Goal: Information Seeking & Learning: Learn about a topic

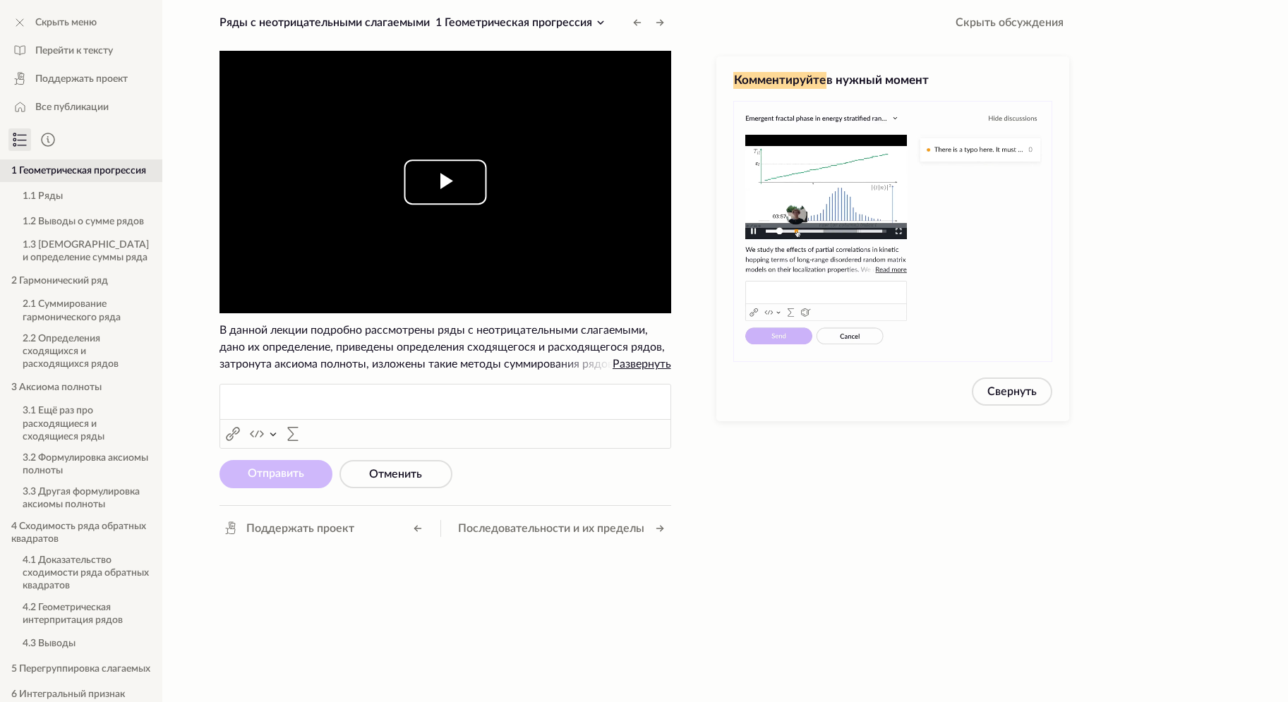
click at [445, 182] on span "Video Player" at bounding box center [445, 182] width 0 height 0
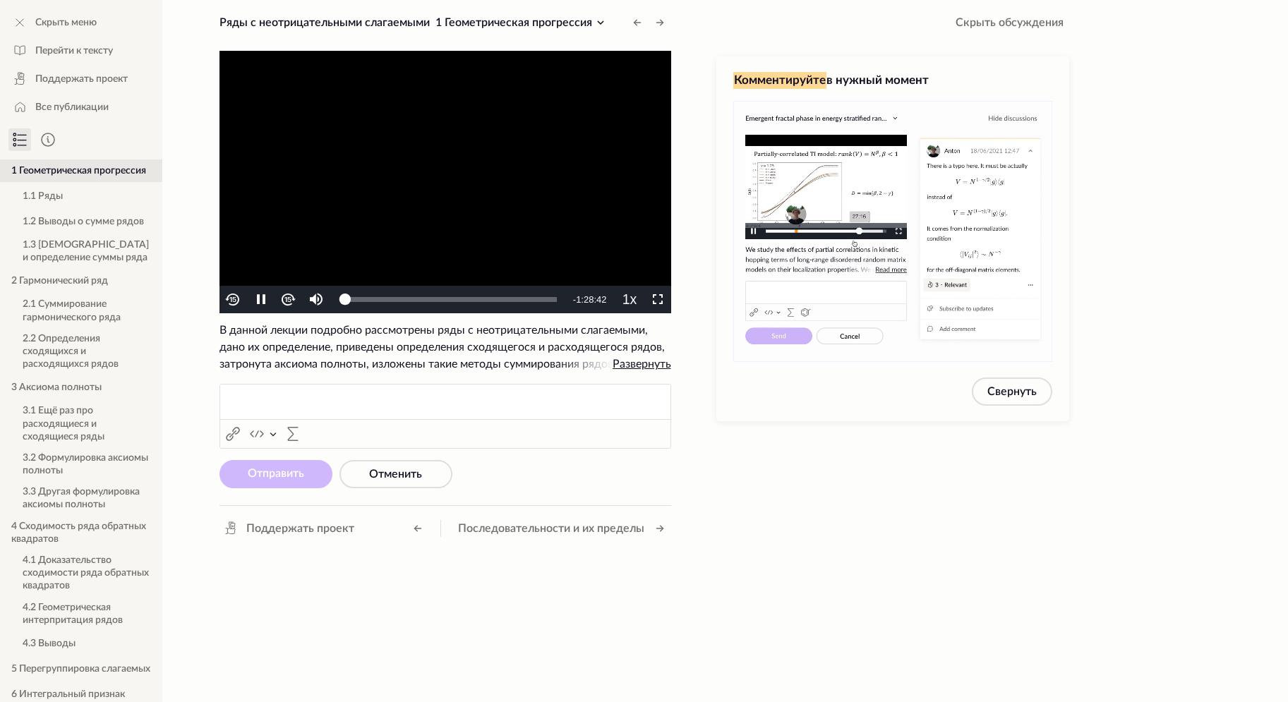
click at [510, 182] on video "To view this video please enable JavaScript, and consider upgrading to a web br…" at bounding box center [446, 182] width 452 height 263
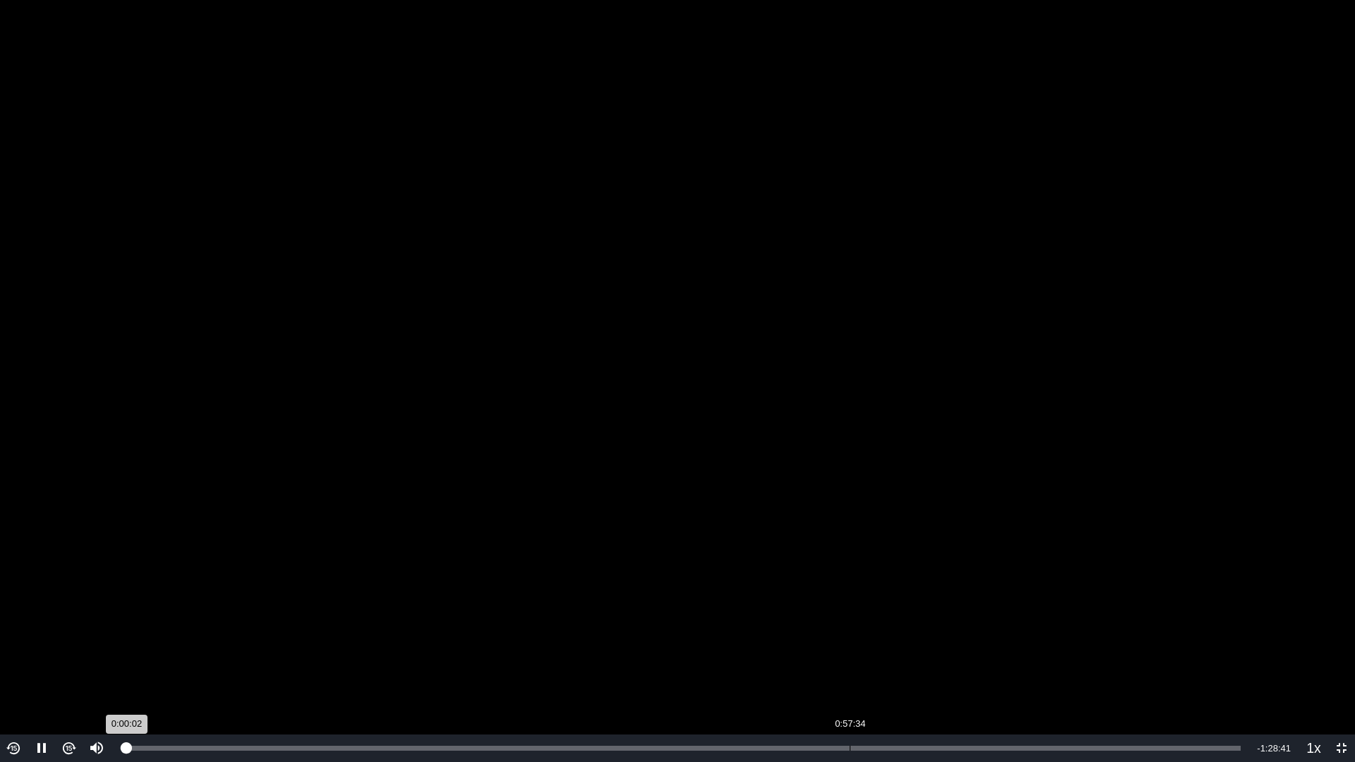
click at [854, 702] on div "Loaded : 0% 0:57:34 0:00:02" at bounding box center [683, 749] width 1129 height 28
click at [897, 702] on div "Loaded : 1.42% 0:59:26 0:00:00" at bounding box center [683, 748] width 1114 height 5
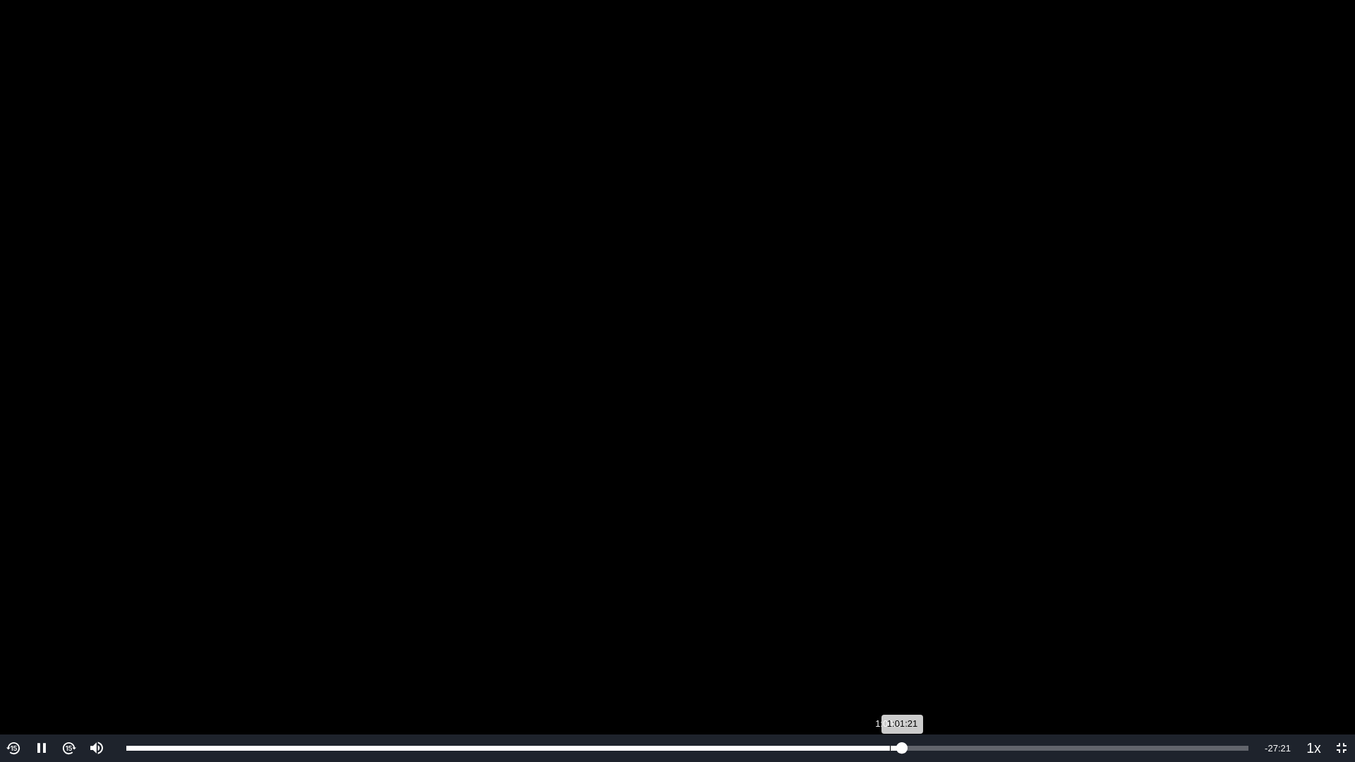
click at [890, 702] on div "1:00:21" at bounding box center [890, 748] width 1 height 5
click at [871, 702] on div "Loaded : 70.62% 0:59:18 1:00:22" at bounding box center [687, 749] width 1136 height 28
click at [853, 702] on div "Loaded : 70.62% 0:58:07 0:58:52" at bounding box center [687, 748] width 1122 height 5
click at [839, 702] on div "0:57:24" at bounding box center [489, 748] width 726 height 5
click at [833, 702] on div "0:55:50" at bounding box center [833, 748] width 1 height 5
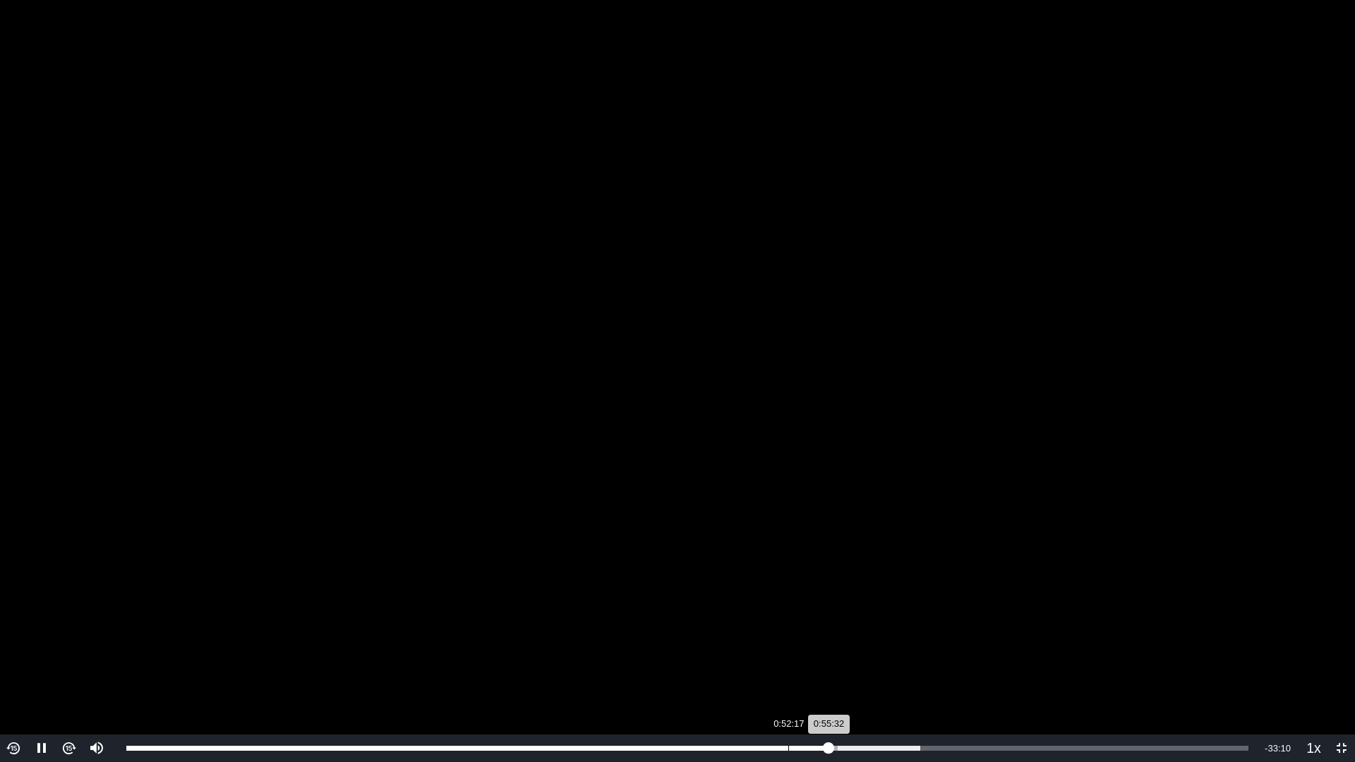
click at [788, 702] on div "0:52:17" at bounding box center [788, 748] width 1 height 5
click at [838, 426] on video "To view this video please enable JavaScript, and consider upgrading to a web br…" at bounding box center [677, 381] width 1355 height 762
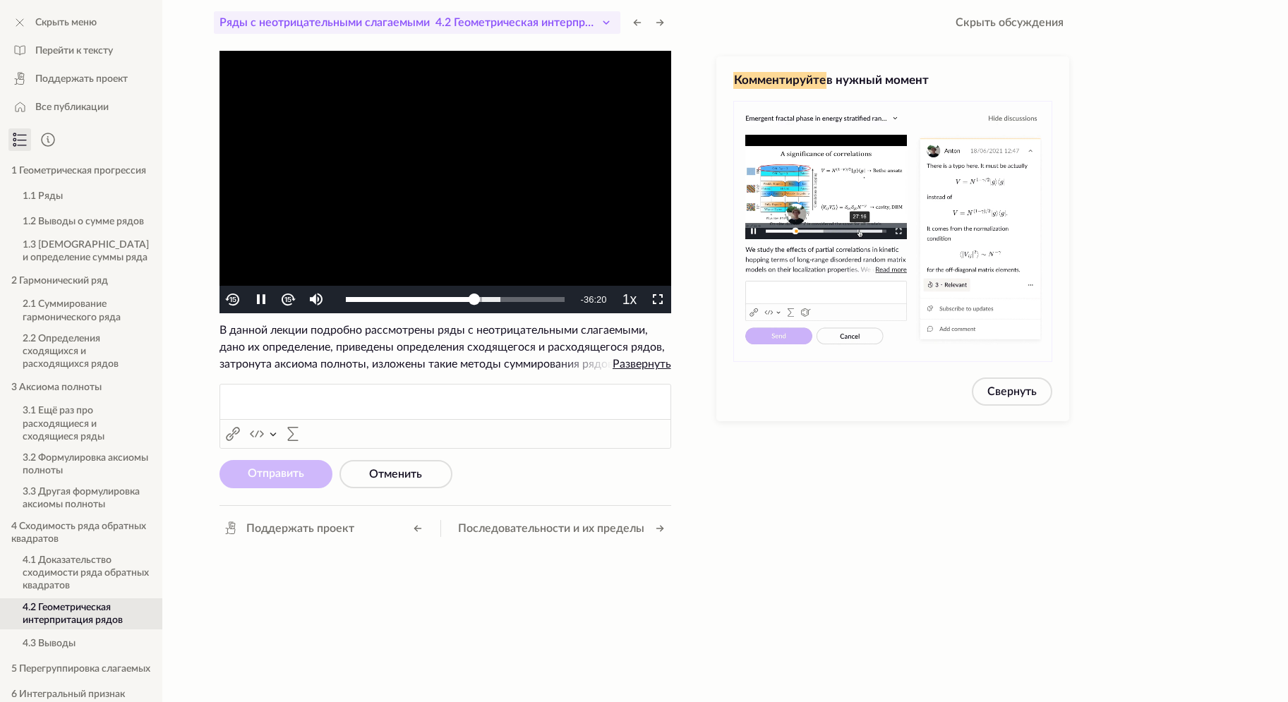
click at [604, 23] on icon at bounding box center [605, 22] width 5 height 3
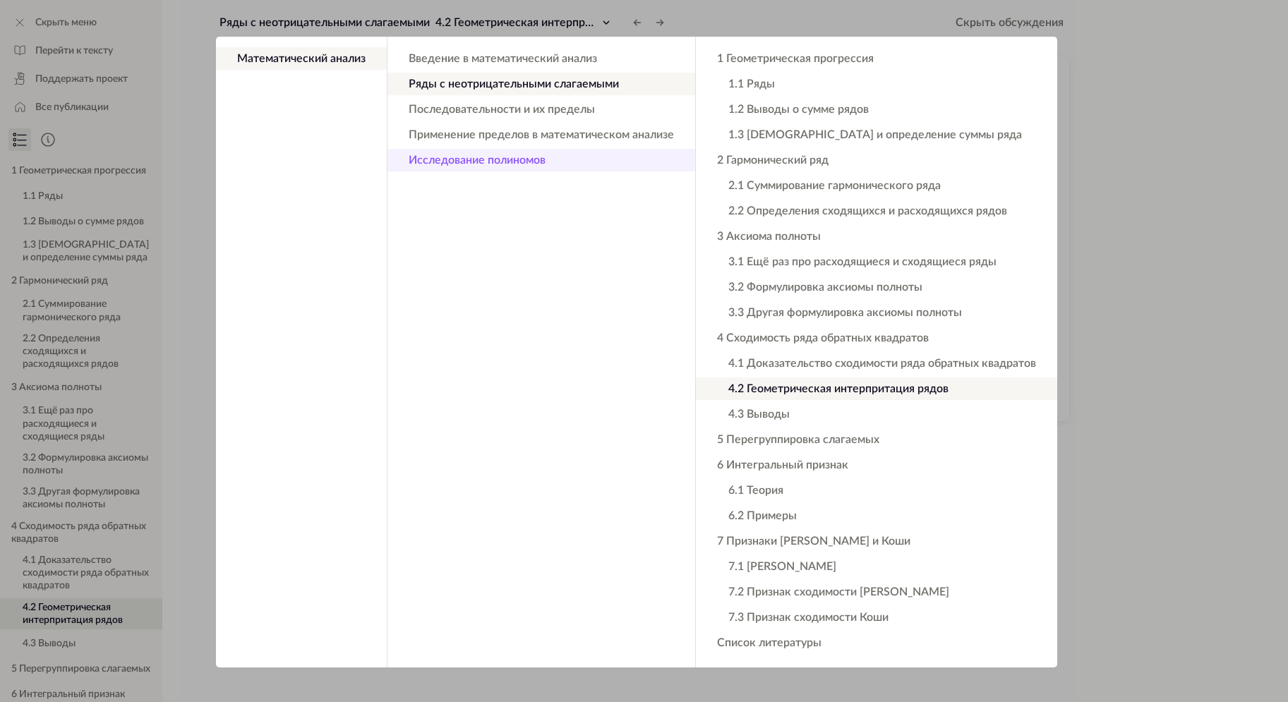
click at [486, 160] on button "Исследование полиномов" at bounding box center [541, 160] width 308 height 23
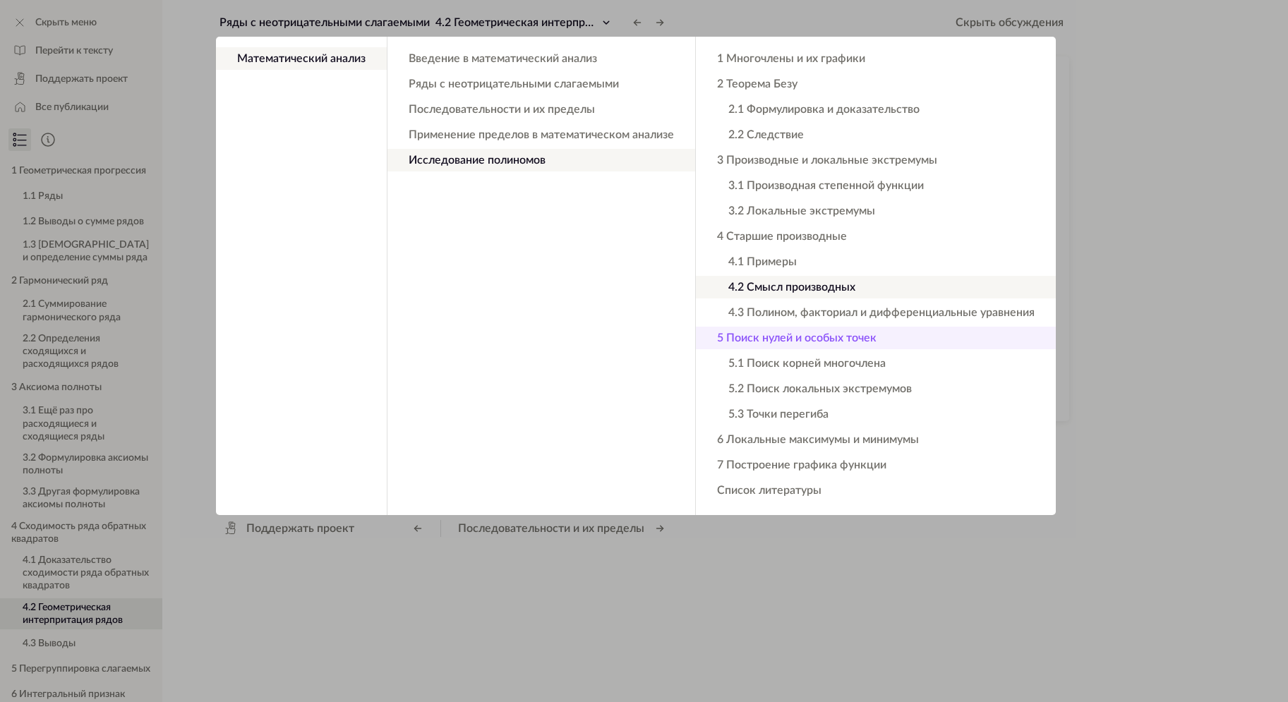
click at [828, 339] on button "5 Поиск нулей и особых точек" at bounding box center [876, 338] width 360 height 23
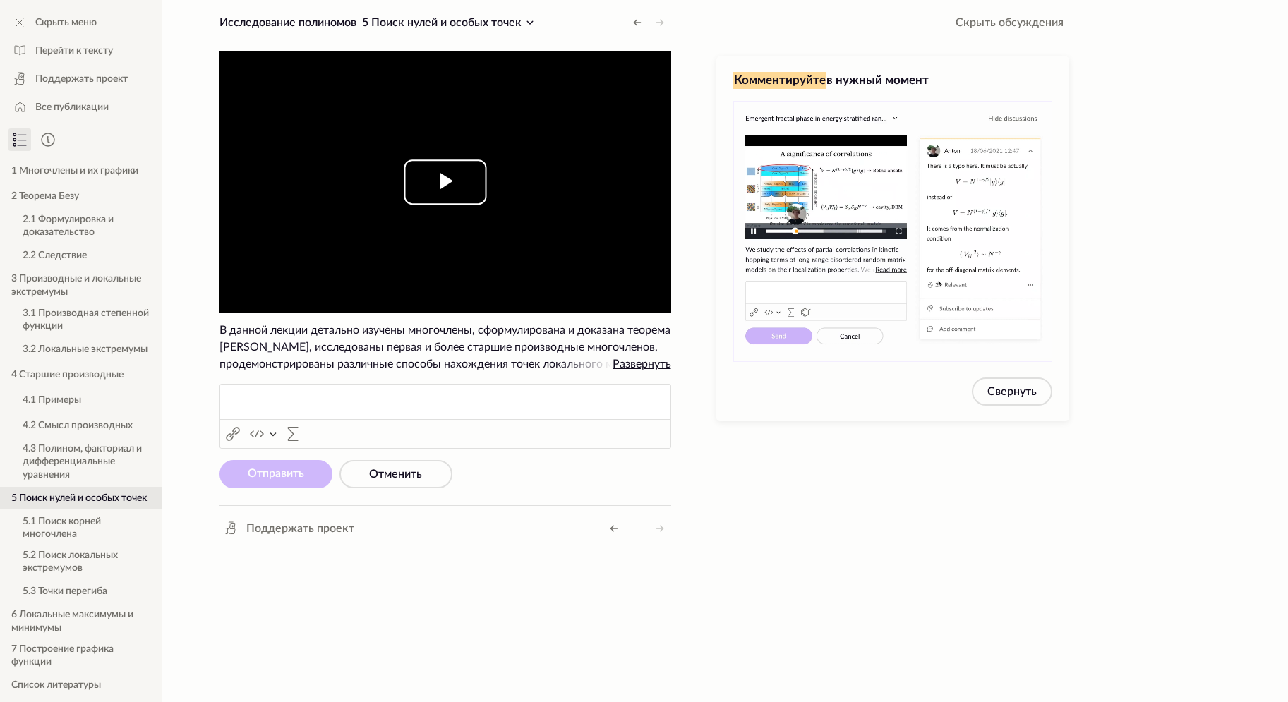
click at [445, 182] on span "Video Player" at bounding box center [445, 182] width 0 height 0
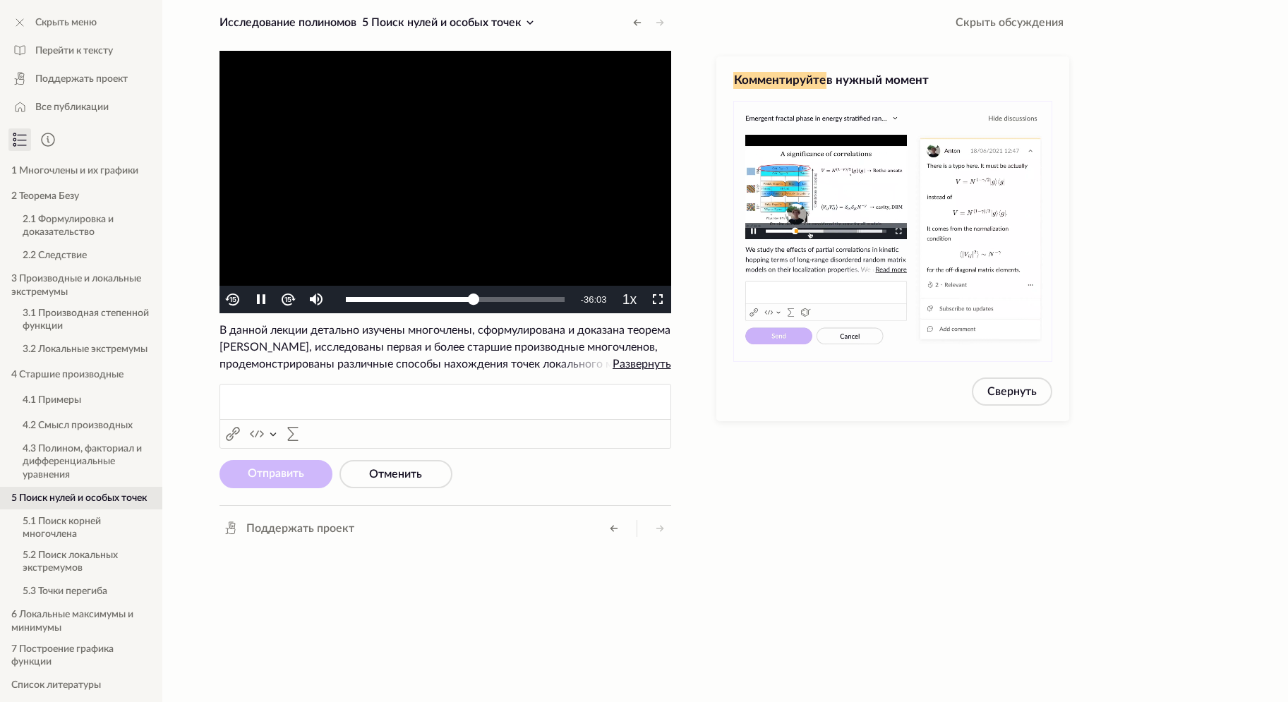
click at [546, 163] on video "To view this video please enable JavaScript, and consider upgrading to a web br…" at bounding box center [446, 182] width 452 height 263
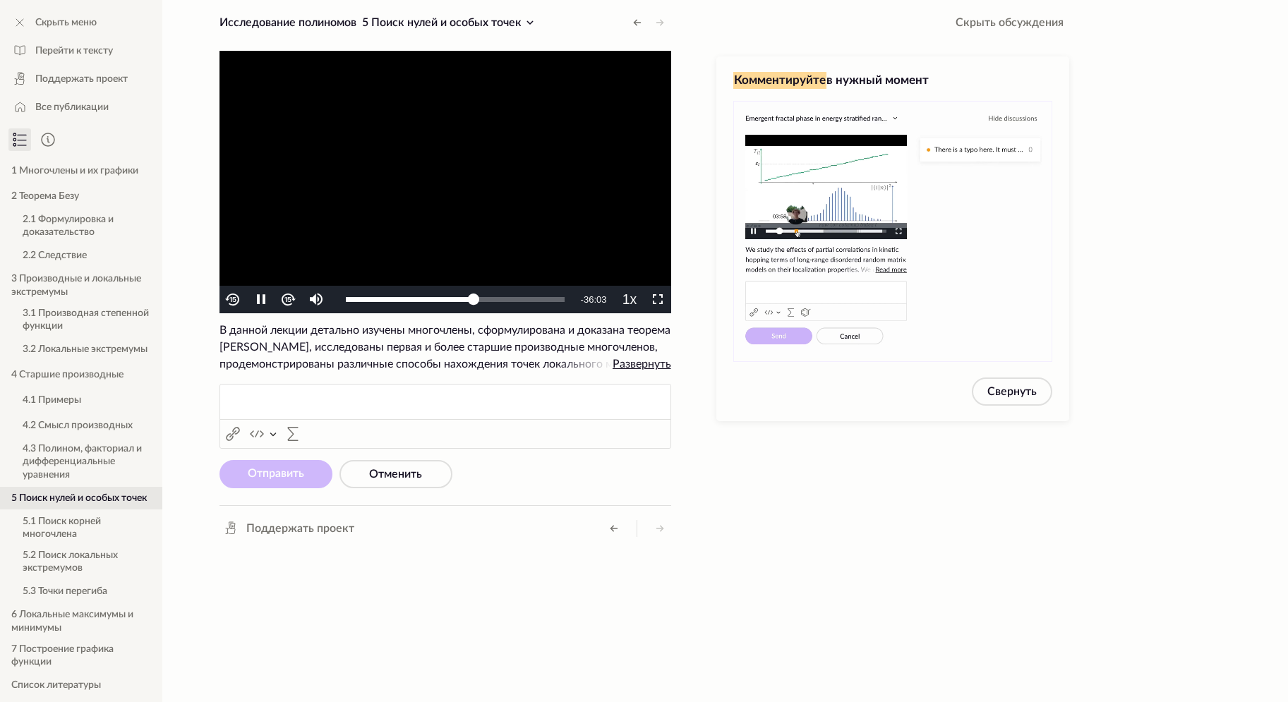
click at [546, 163] on video "To view this video please enable JavaScript, and consider upgrading to a web br…" at bounding box center [446, 182] width 452 height 263
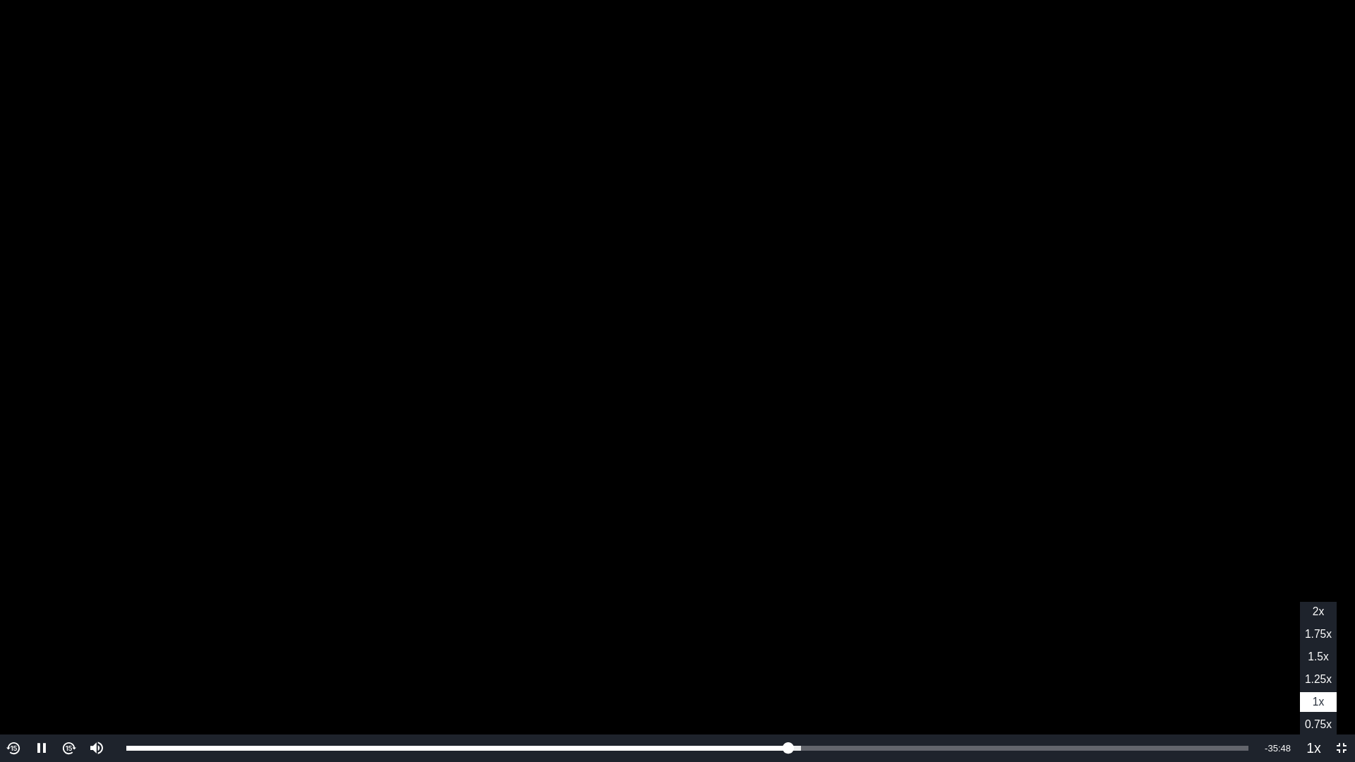
click at [1287, 651] on span "1.5x" at bounding box center [1318, 657] width 20 height 12
click at [1030, 377] on video "To view this video please enable JavaScript, and consider upgrading to a web br…" at bounding box center [677, 381] width 1355 height 762
click at [1050, 260] on video "To view this video please enable JavaScript, and consider upgrading to a web br…" at bounding box center [677, 381] width 1355 height 762
click at [747, 339] on video "To view this video please enable JavaScript, and consider upgrading to a web br…" at bounding box center [677, 381] width 1355 height 762
click at [945, 236] on video "To view this video please enable JavaScript, and consider upgrading to a web br…" at bounding box center [677, 381] width 1355 height 762
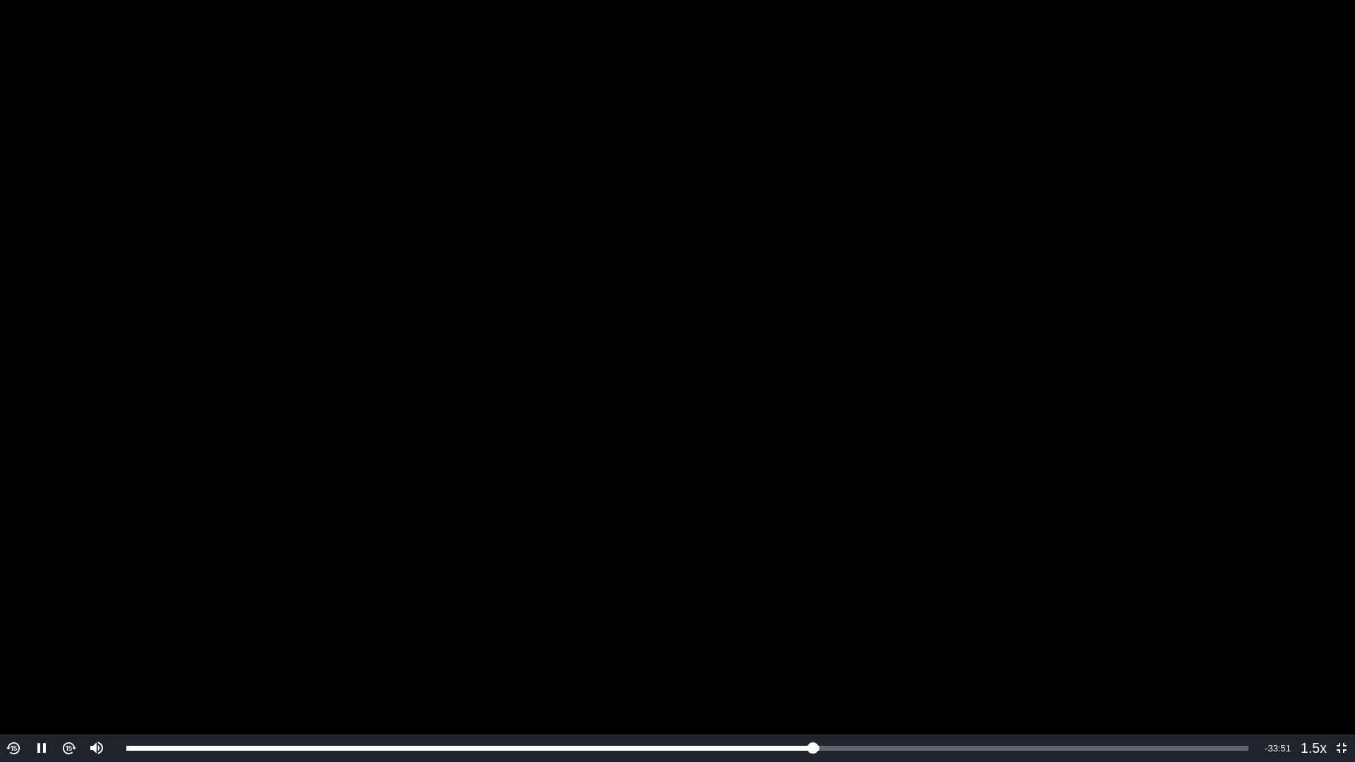
click at [955, 157] on video "To view this video please enable JavaScript, and consider upgrading to a web br…" at bounding box center [677, 381] width 1355 height 762
click at [1102, 182] on video "To view this video please enable JavaScript, and consider upgrading to a web br…" at bounding box center [677, 381] width 1355 height 762
click at [1036, 164] on video "To view this video please enable JavaScript, and consider upgrading to a web br…" at bounding box center [677, 381] width 1355 height 762
click at [1099, 125] on video "To view this video please enable JavaScript, and consider upgrading to a web br…" at bounding box center [677, 381] width 1355 height 762
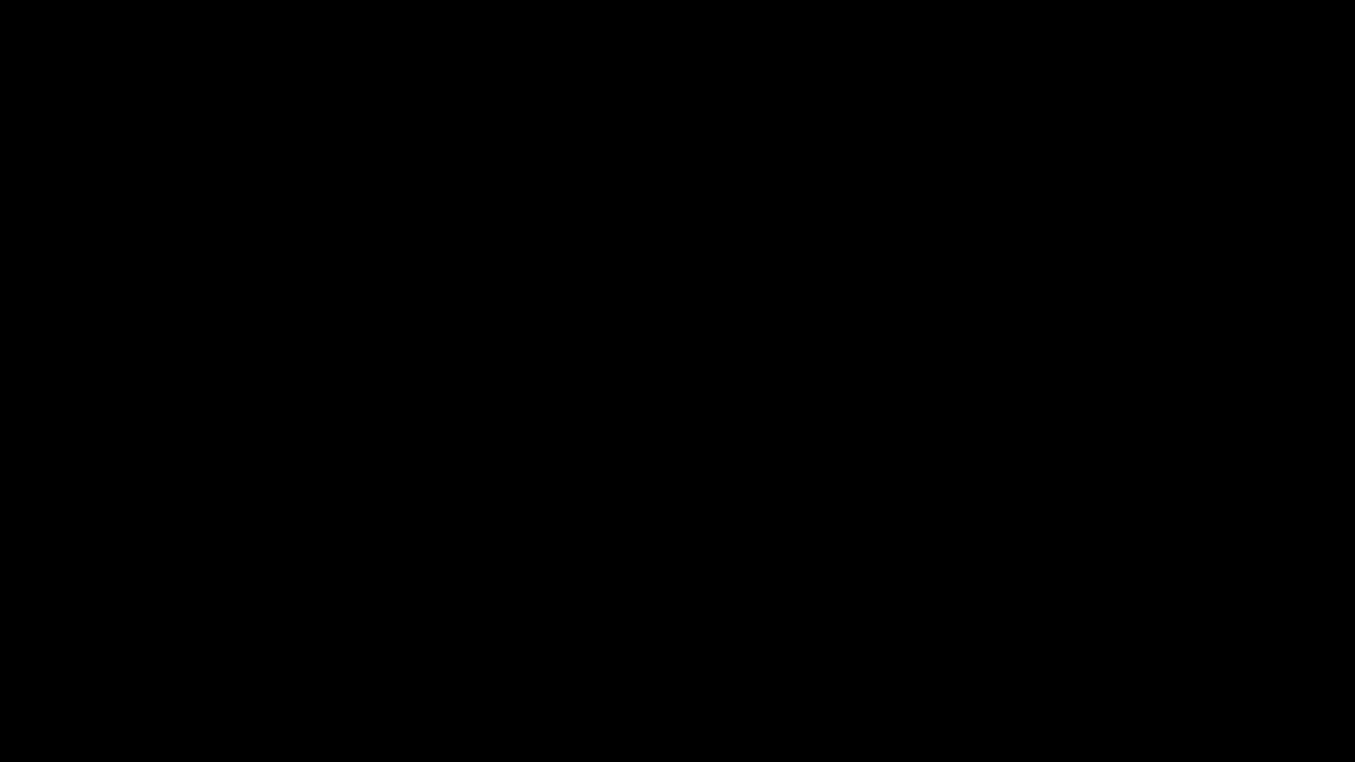
click at [1099, 125] on video "To view this video please enable JavaScript, and consider upgrading to a web br…" at bounding box center [677, 381] width 1355 height 762
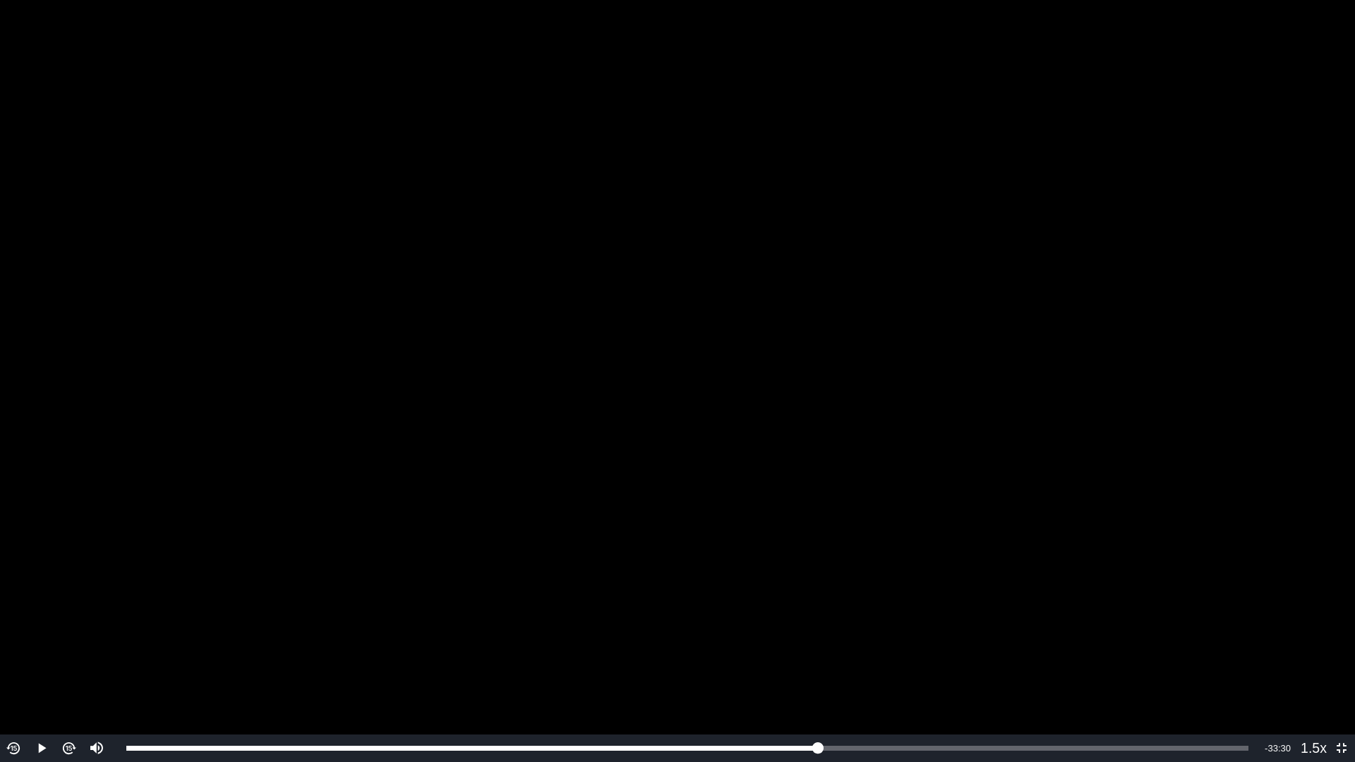
click at [979, 326] on video "To view this video please enable JavaScript, and consider upgrading to a web br…" at bounding box center [677, 381] width 1355 height 762
